Goal: Information Seeking & Learning: Learn about a topic

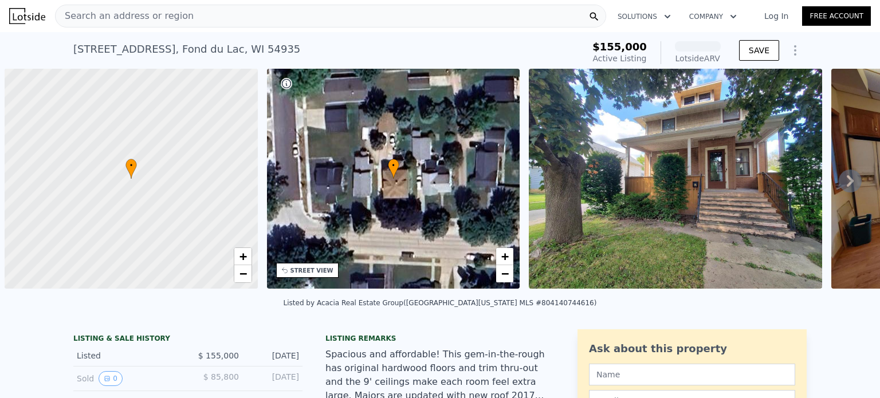
scroll to position [0, 5]
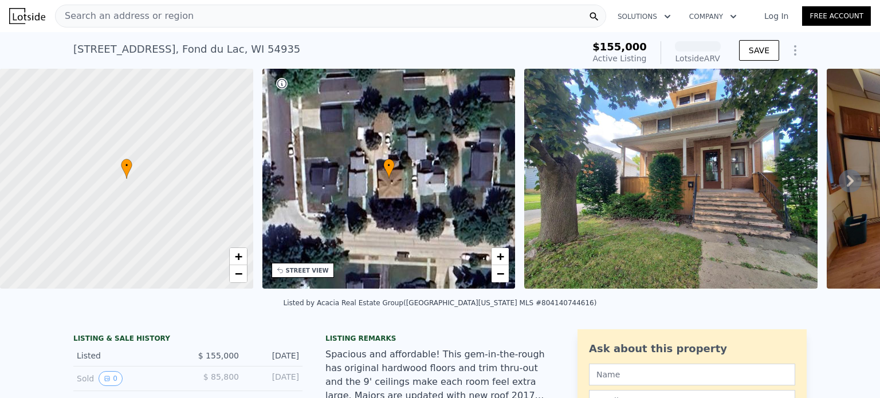
click at [624, 158] on img at bounding box center [670, 179] width 293 height 220
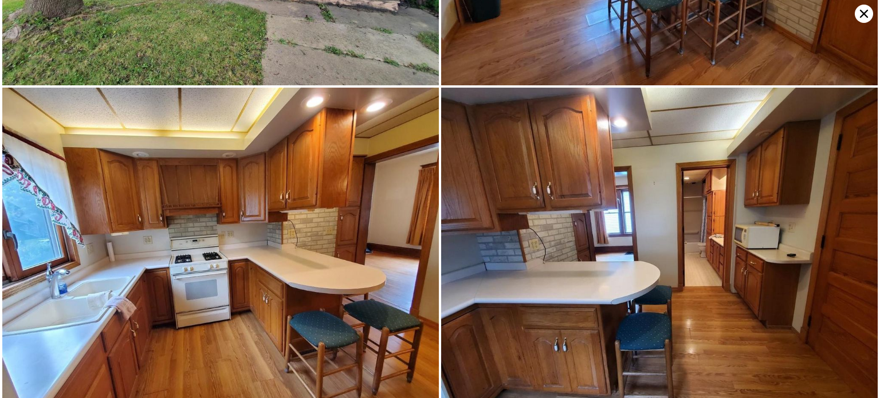
scroll to position [326, 0]
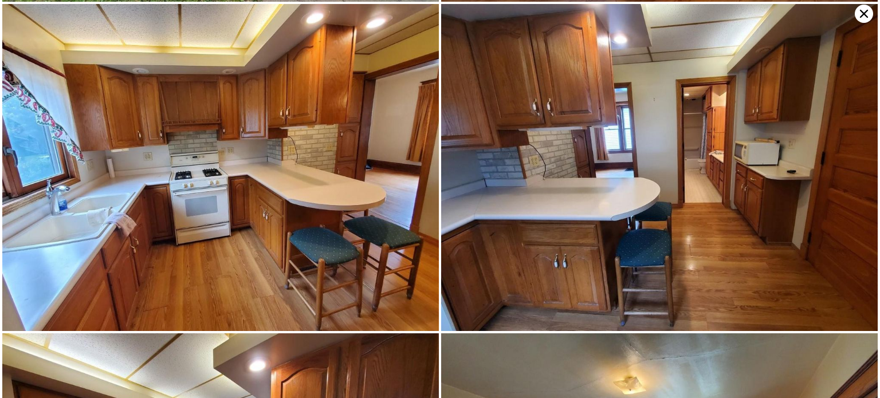
click at [863, 13] on icon at bounding box center [864, 14] width 8 height 8
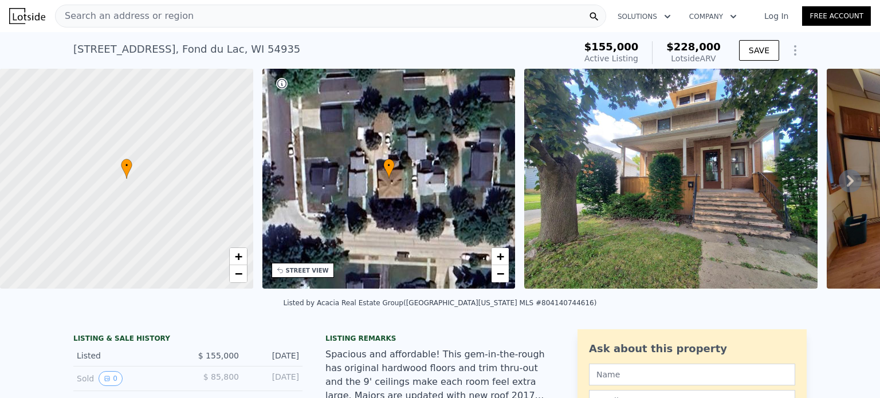
drag, startPoint x: 55, startPoint y: 53, endPoint x: 56, endPoint y: 41, distance: 11.5
click at [55, 53] on div "[STREET_ADDRESS] Active at $155k (~ARV $228k ) $155,000 Active Listing $228,000…" at bounding box center [440, 50] width 880 height 37
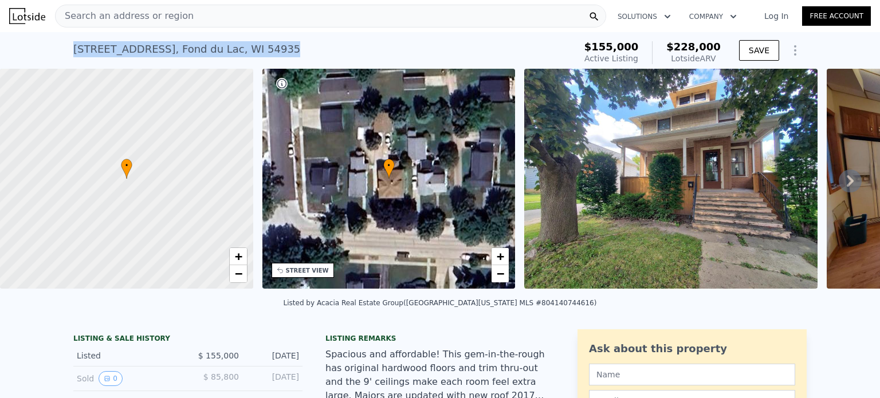
drag, startPoint x: 176, startPoint y: 47, endPoint x: 66, endPoint y: 48, distance: 109.4
click at [66, 48] on div "[STREET_ADDRESS] Active at $155k (~ARV $228k ) $155,000 Active Listing $228,000…" at bounding box center [440, 50] width 880 height 37
copy div "[STREET_ADDRESS]"
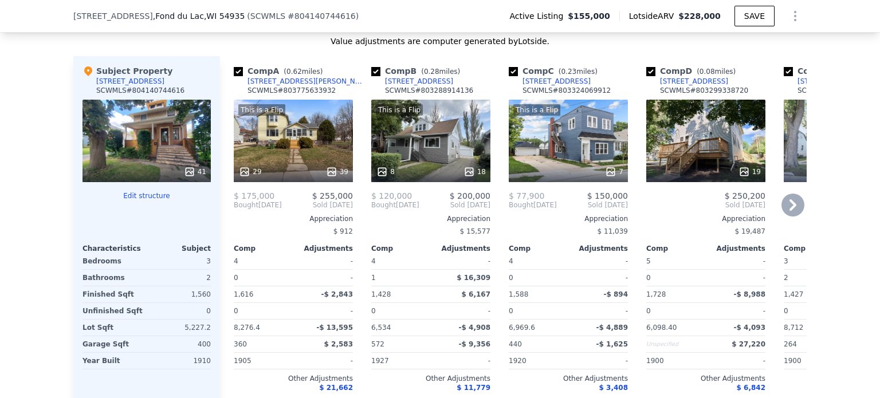
scroll to position [1255, 0]
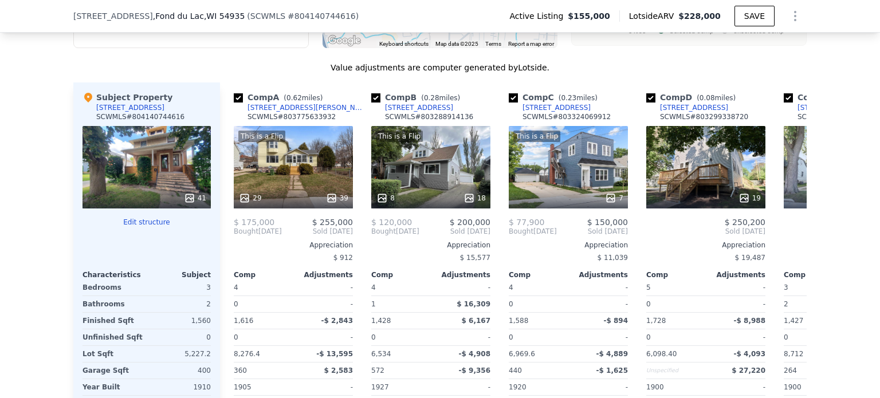
click at [288, 17] on span "# 804140744616" at bounding box center [322, 15] width 68 height 9
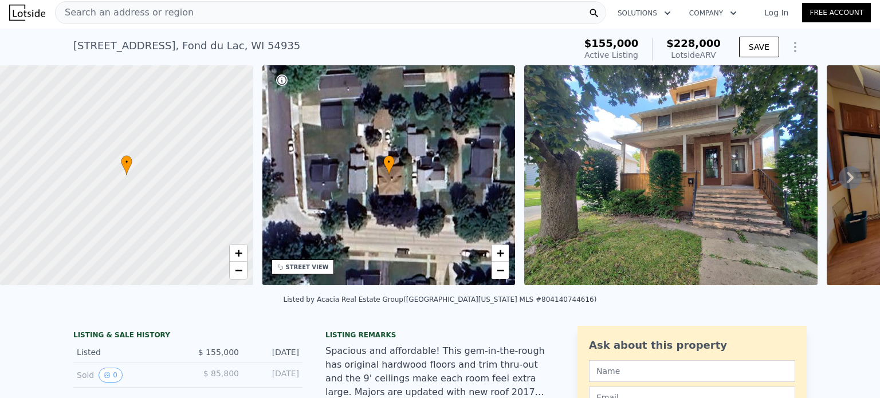
scroll to position [0, 0]
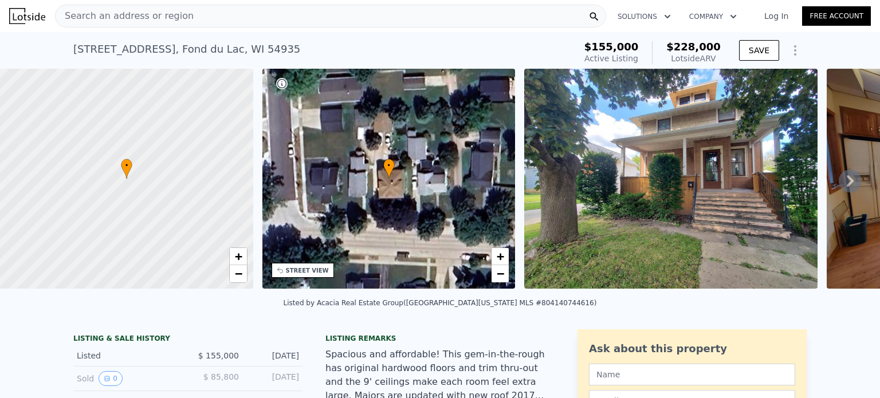
click at [178, 13] on div "Search an address or region" at bounding box center [330, 16] width 551 height 23
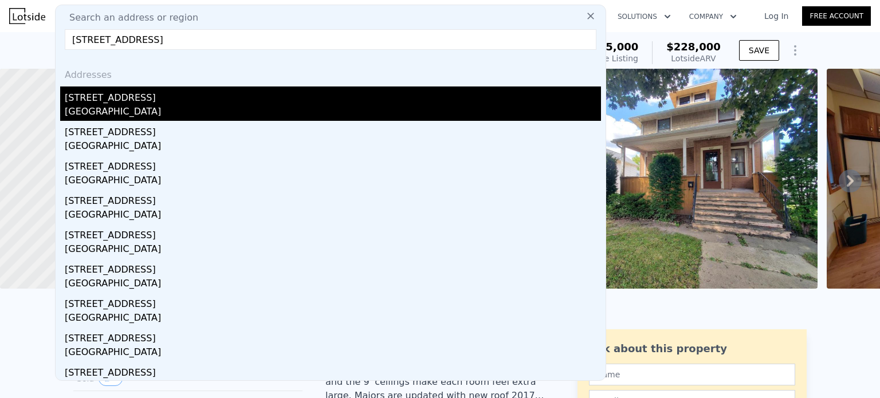
type input "[STREET_ADDRESS]"
click at [96, 109] on div "[GEOGRAPHIC_DATA]" at bounding box center [333, 113] width 536 height 16
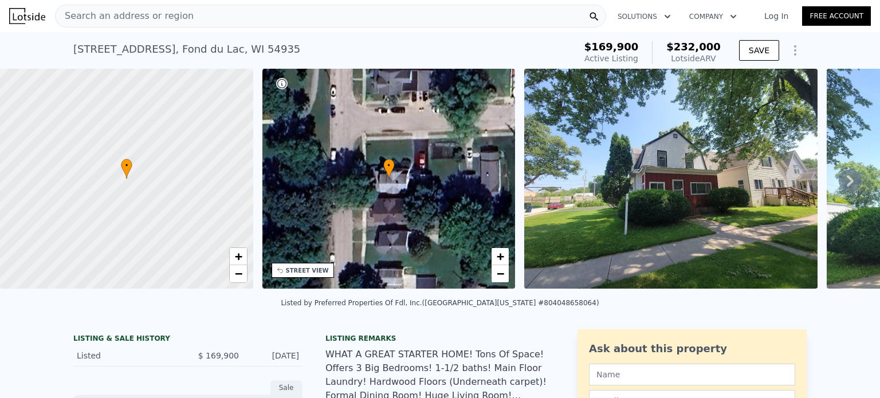
click at [447, 40] on div "[STREET_ADDRESS] Active at $169,900 (~ARV $232k )" at bounding box center [321, 53] width 497 height 32
